Goal: Navigation & Orientation: Find specific page/section

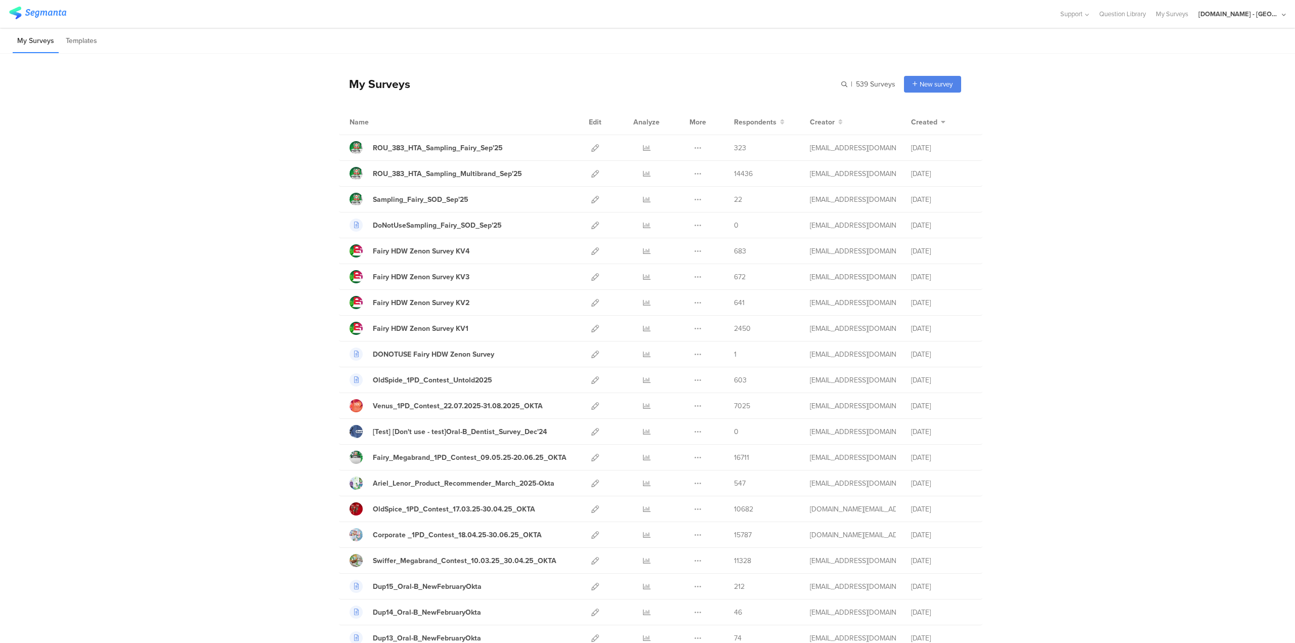
click at [1243, 17] on div "[DOMAIN_NAME] - [GEOGRAPHIC_DATA]" at bounding box center [1238, 14] width 81 height 10
click at [1182, 62] on span "JoltX [GEOGRAPHIC_DATA]" at bounding box center [1207, 66] width 78 height 10
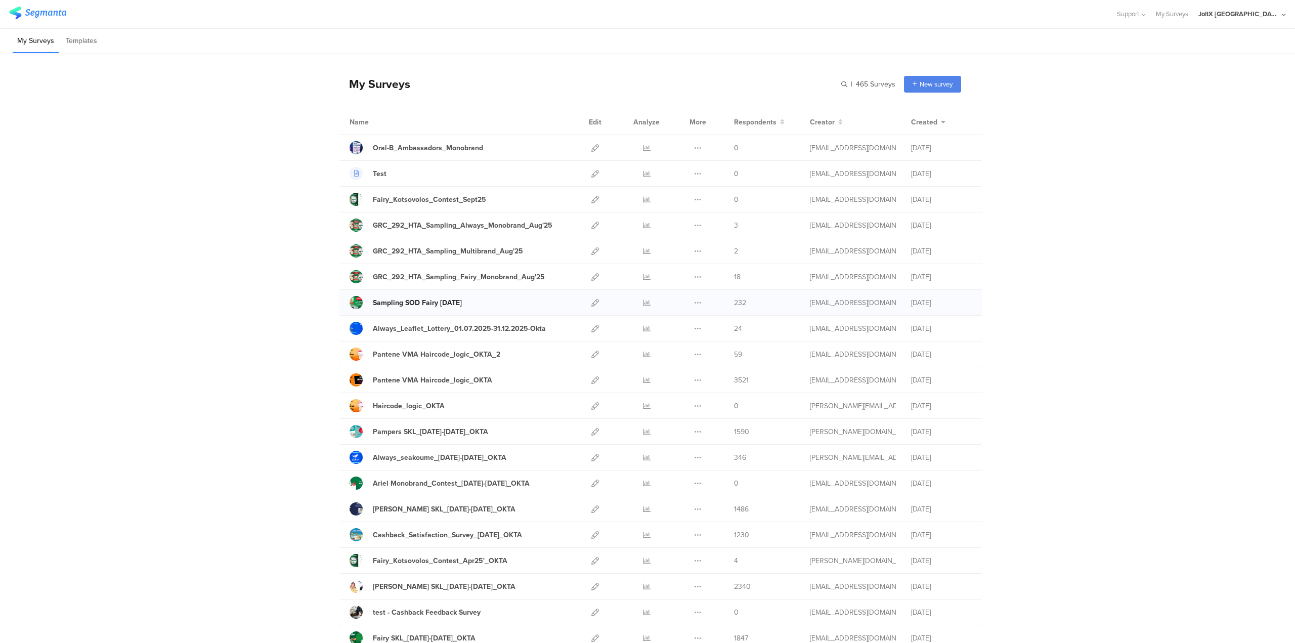
click at [449, 299] on div "Sampling SOD Fairy [DATE]" at bounding box center [417, 302] width 89 height 11
